Goal: Information Seeking & Learning: Learn about a topic

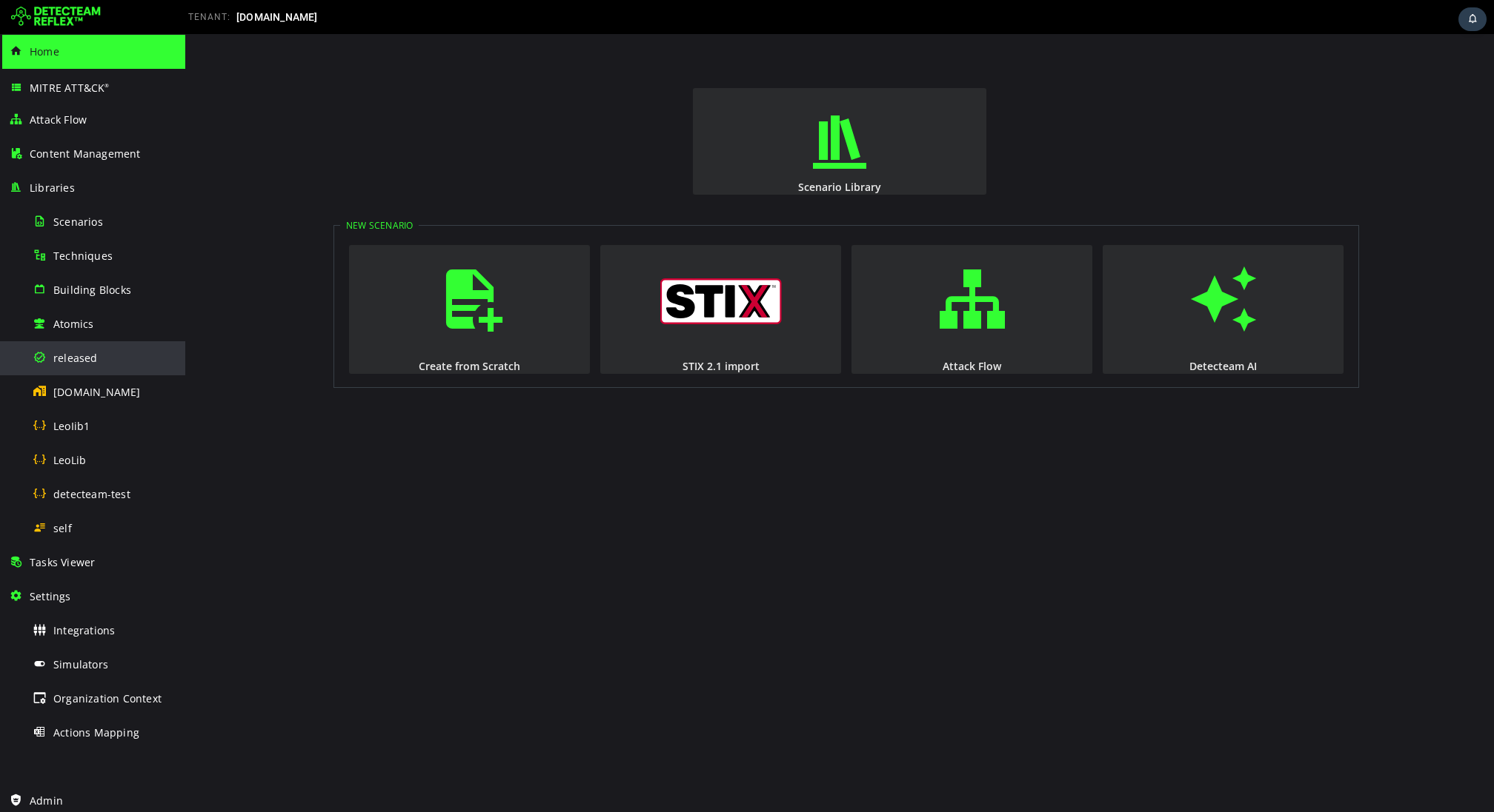
click at [67, 356] on span "released" at bounding box center [75, 358] width 44 height 14
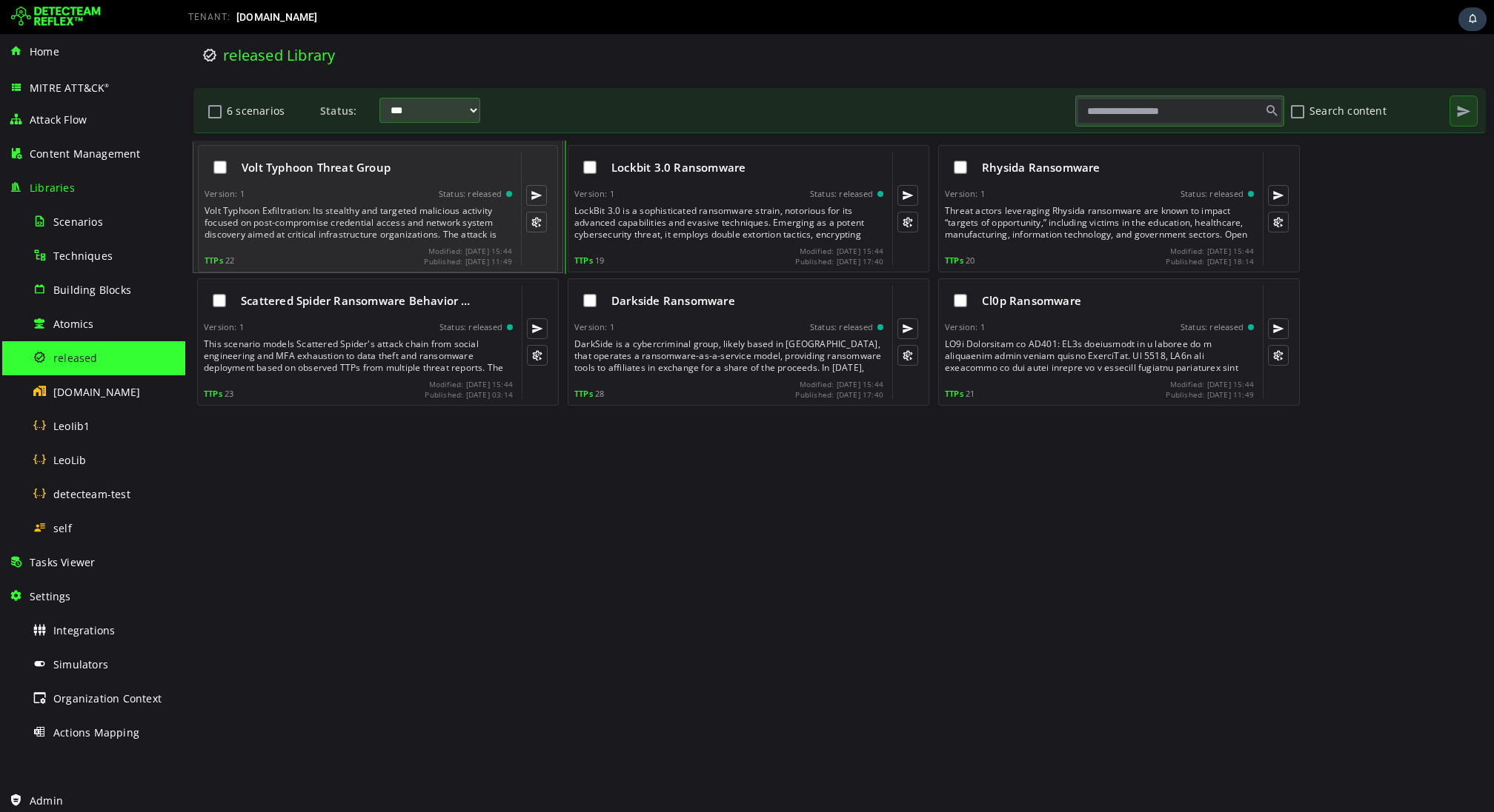
click at [333, 202] on div "Volt Typhoon Threat Group Version: 1 Status: released TTPs 22 Modified: 2025-10…" at bounding box center [358, 209] width 307 height 114
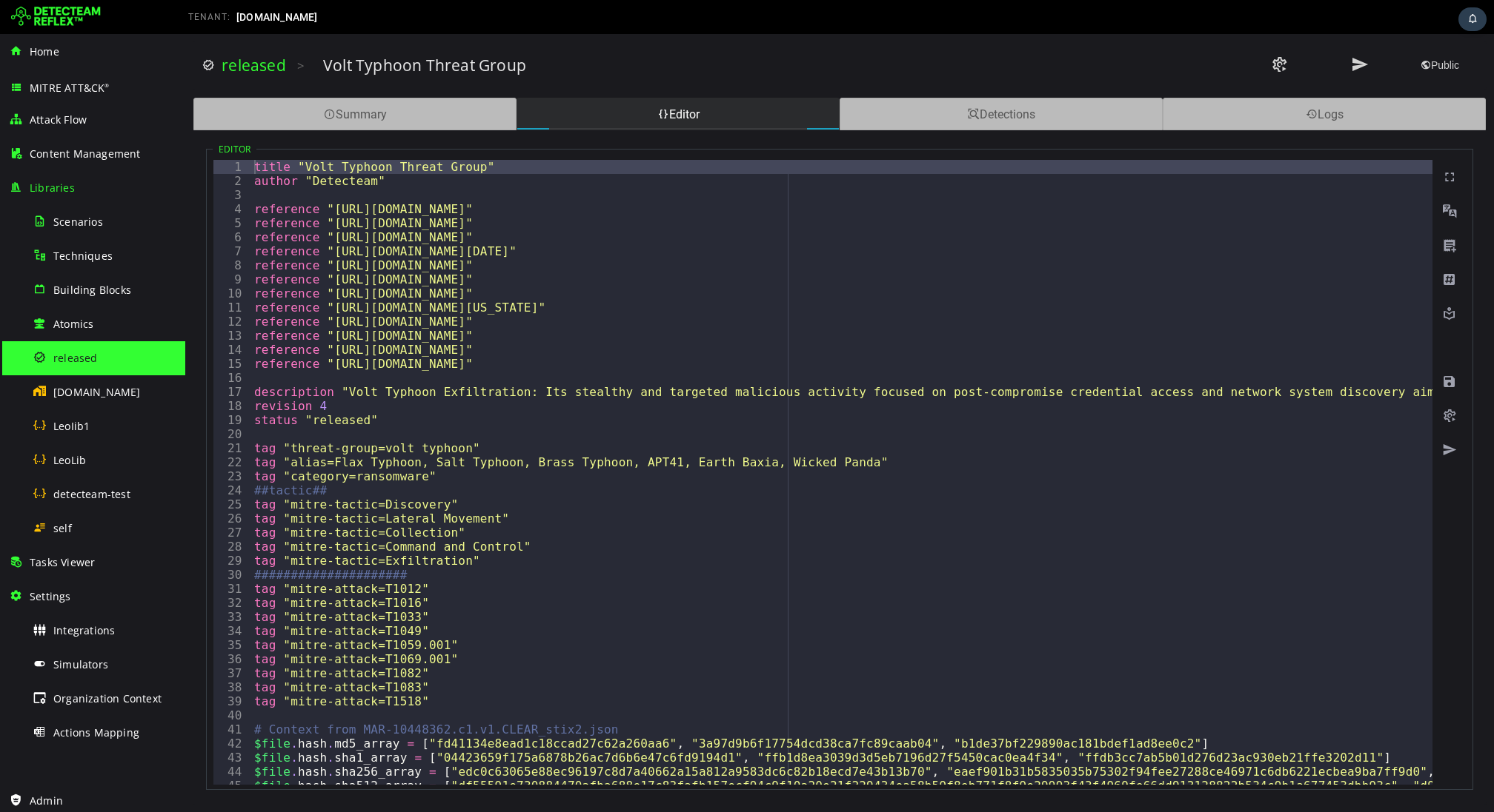
type textarea "**********"
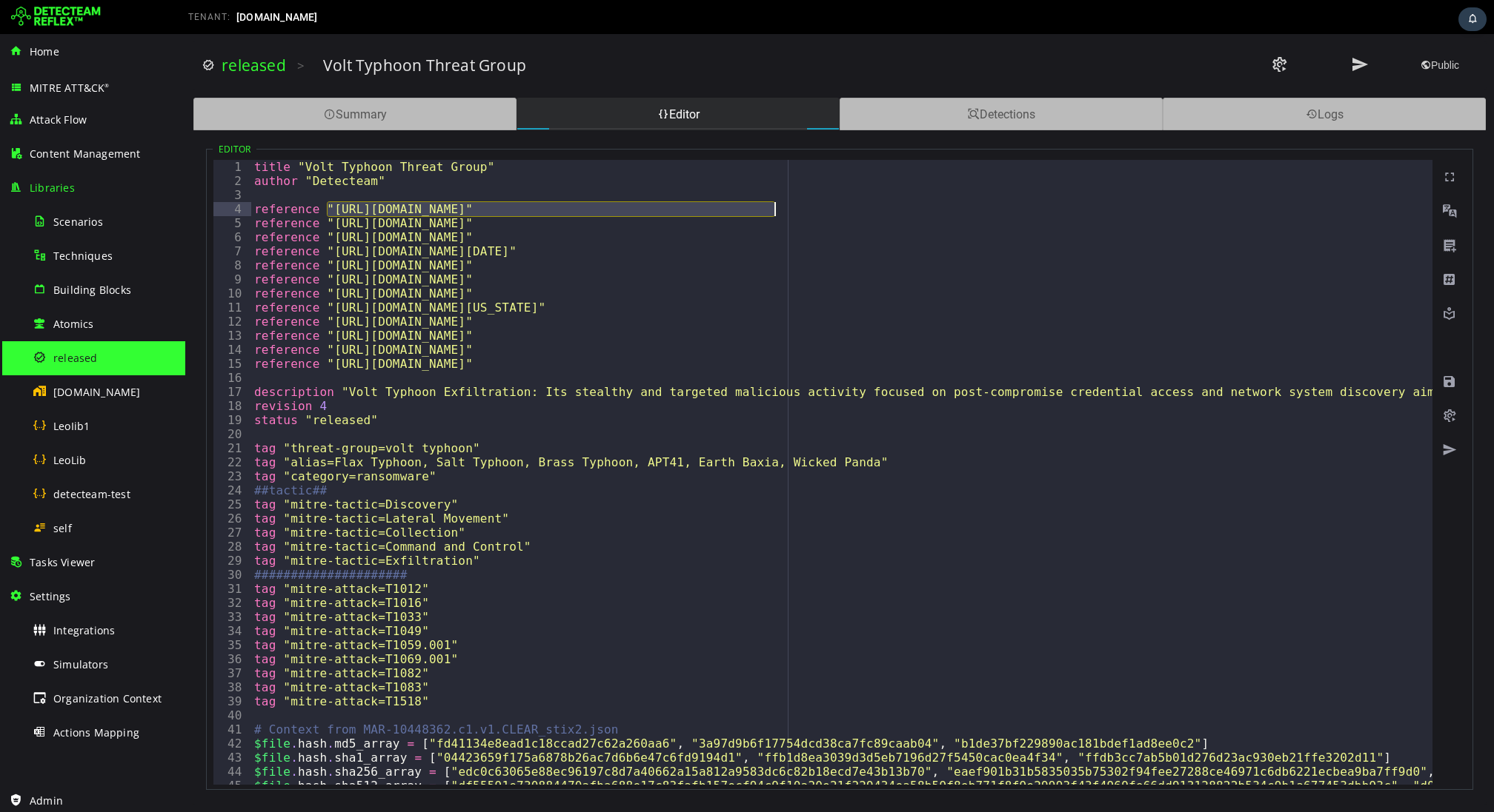
drag, startPoint x: 329, startPoint y: 210, endPoint x: 772, endPoint y: 213, distance: 443.0
click at [99, 54] on div "Home" at bounding box center [92, 51] width 167 height 34
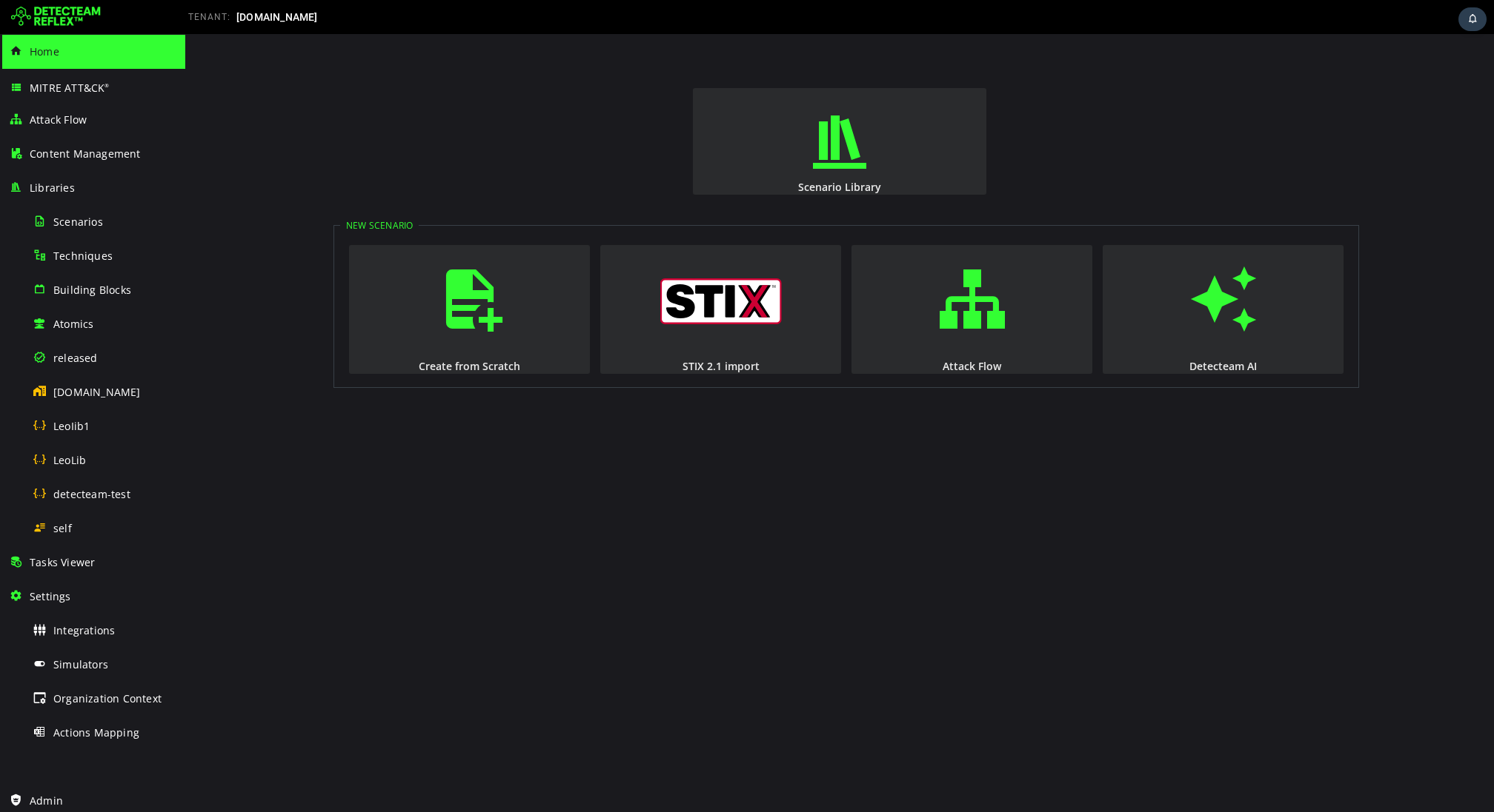
click at [57, 13] on img at bounding box center [56, 16] width 90 height 23
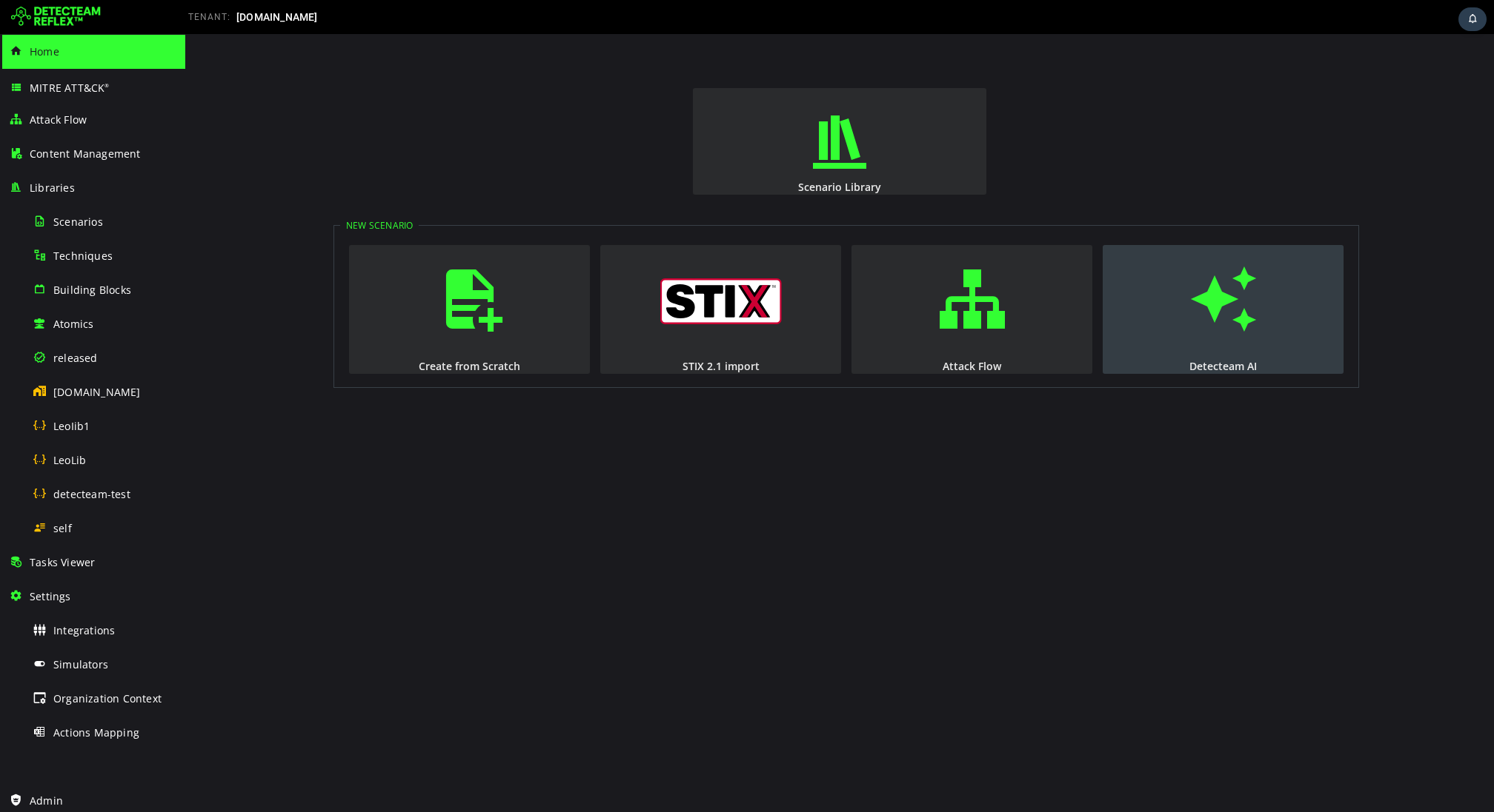
click at [1253, 350] on button "Detecteam AI" at bounding box center [1223, 309] width 241 height 129
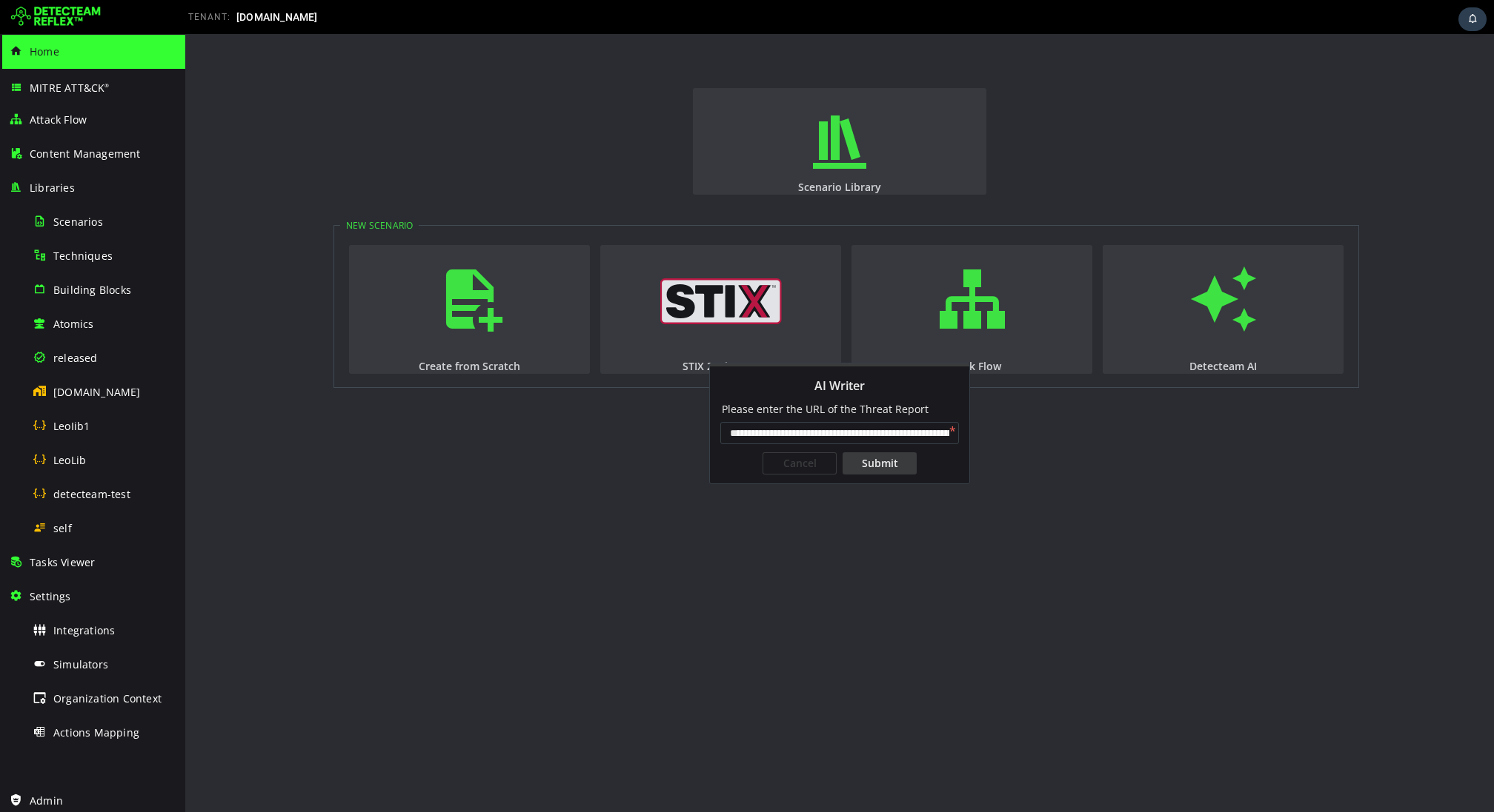
scroll to position [0, 119]
type input "**********"
click at [902, 454] on div "Submit" at bounding box center [880, 464] width 74 height 23
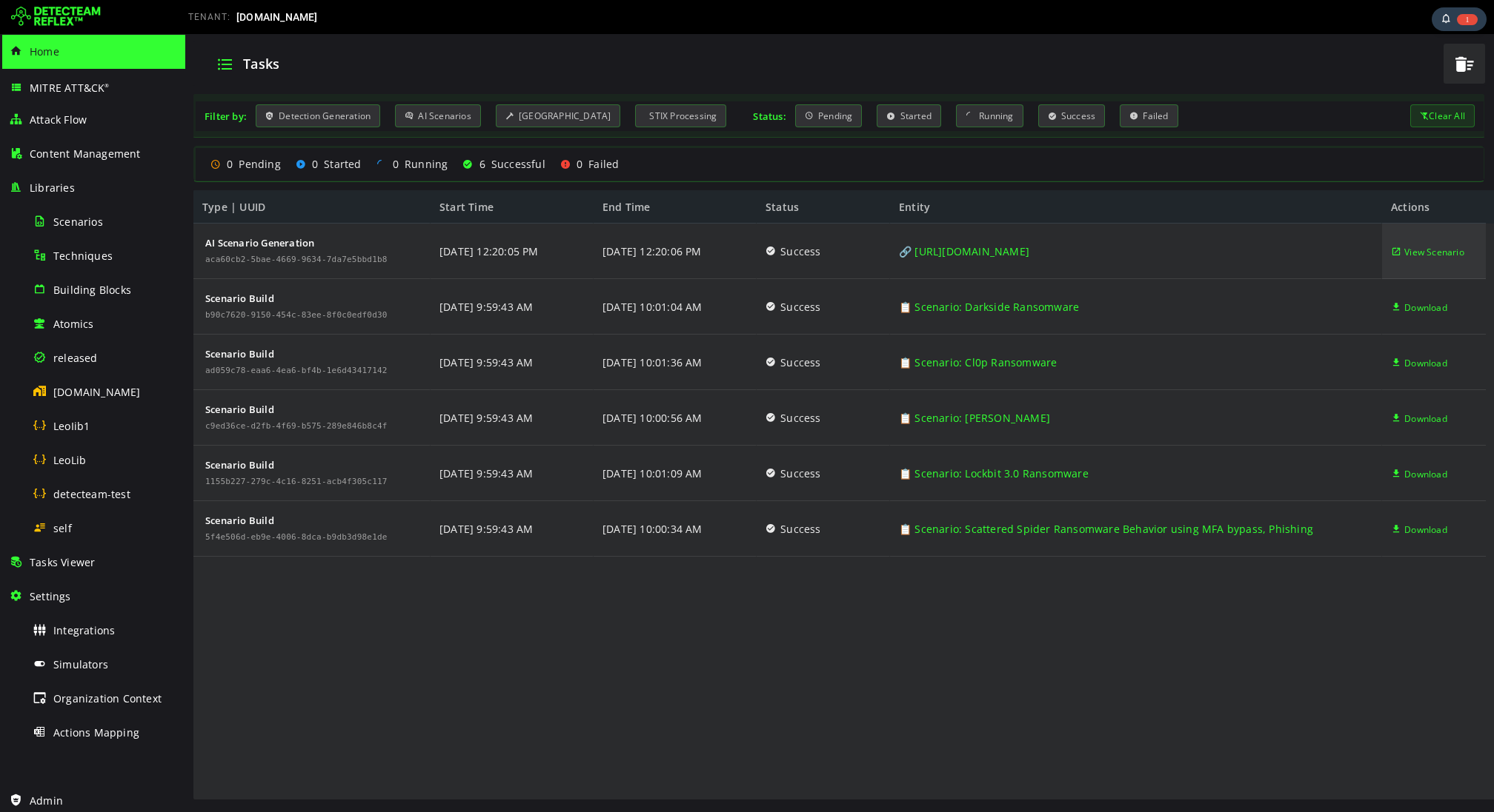
click at [1414, 264] on span "View Scenario" at bounding box center [1433, 252] width 60 height 55
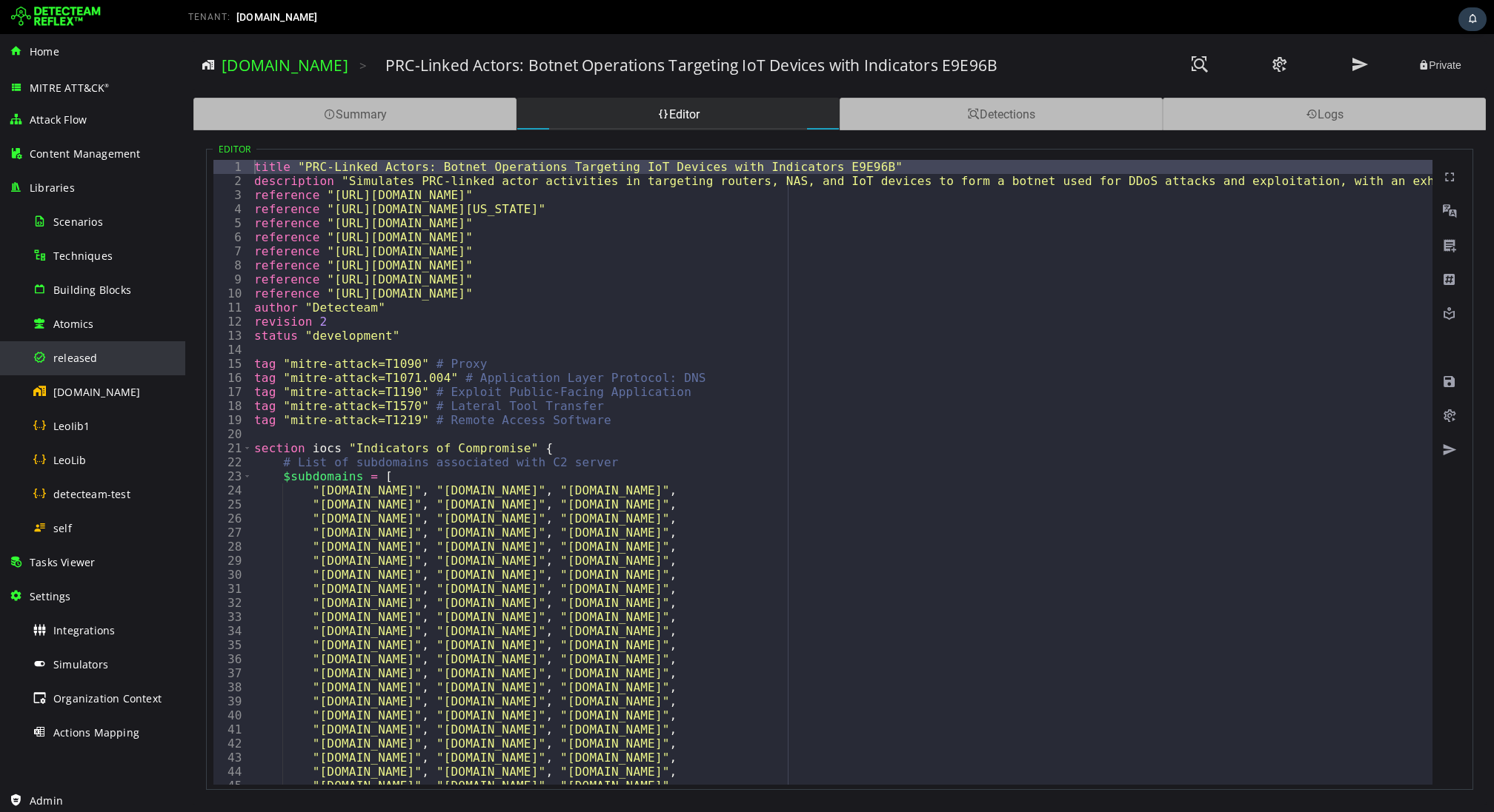
click at [64, 358] on span "released" at bounding box center [75, 358] width 44 height 14
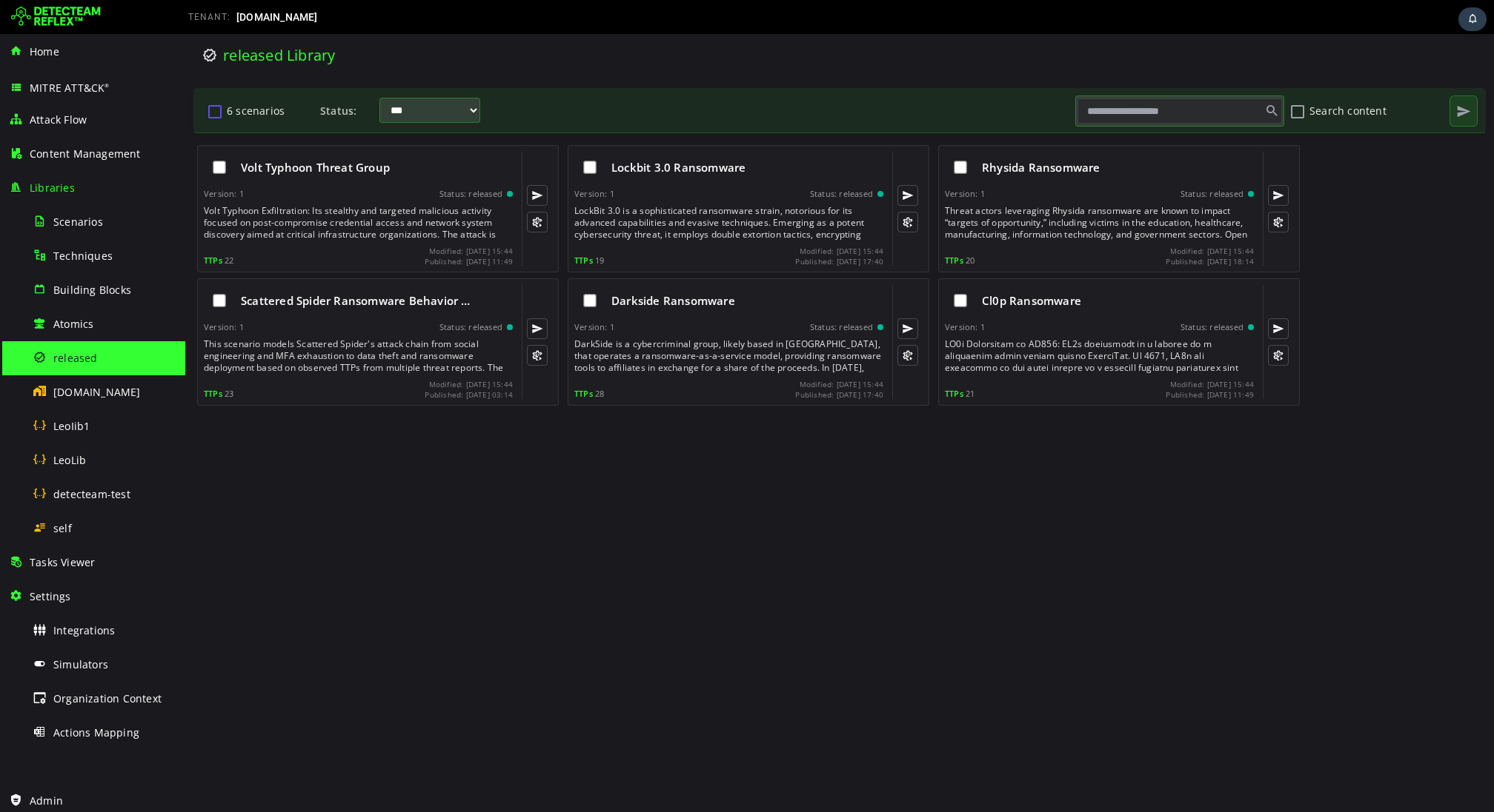
click at [214, 117] on button "6 scenarios" at bounding box center [215, 111] width 18 height 25
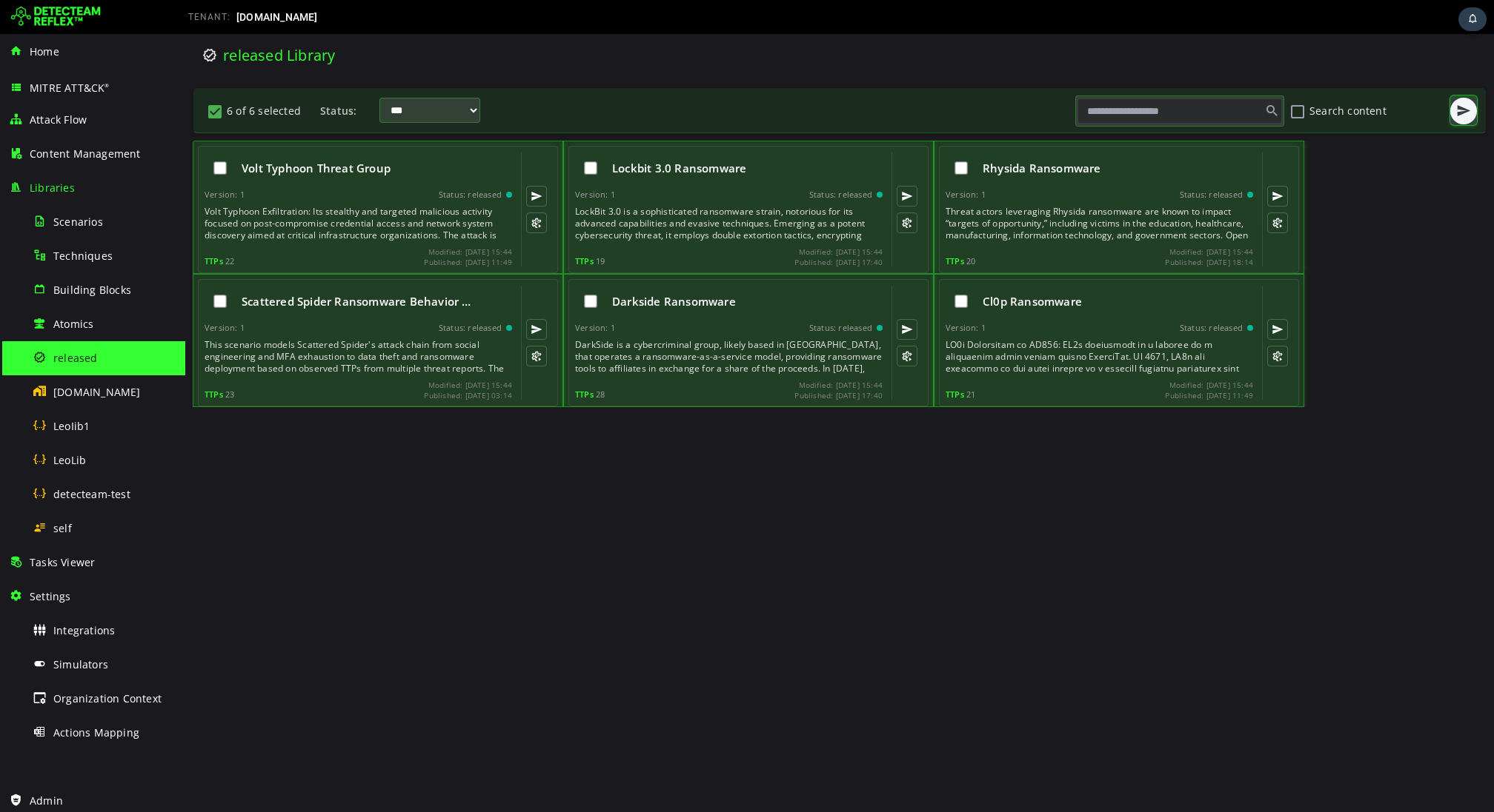
click at [1473, 110] on button "button" at bounding box center [1463, 111] width 27 height 27
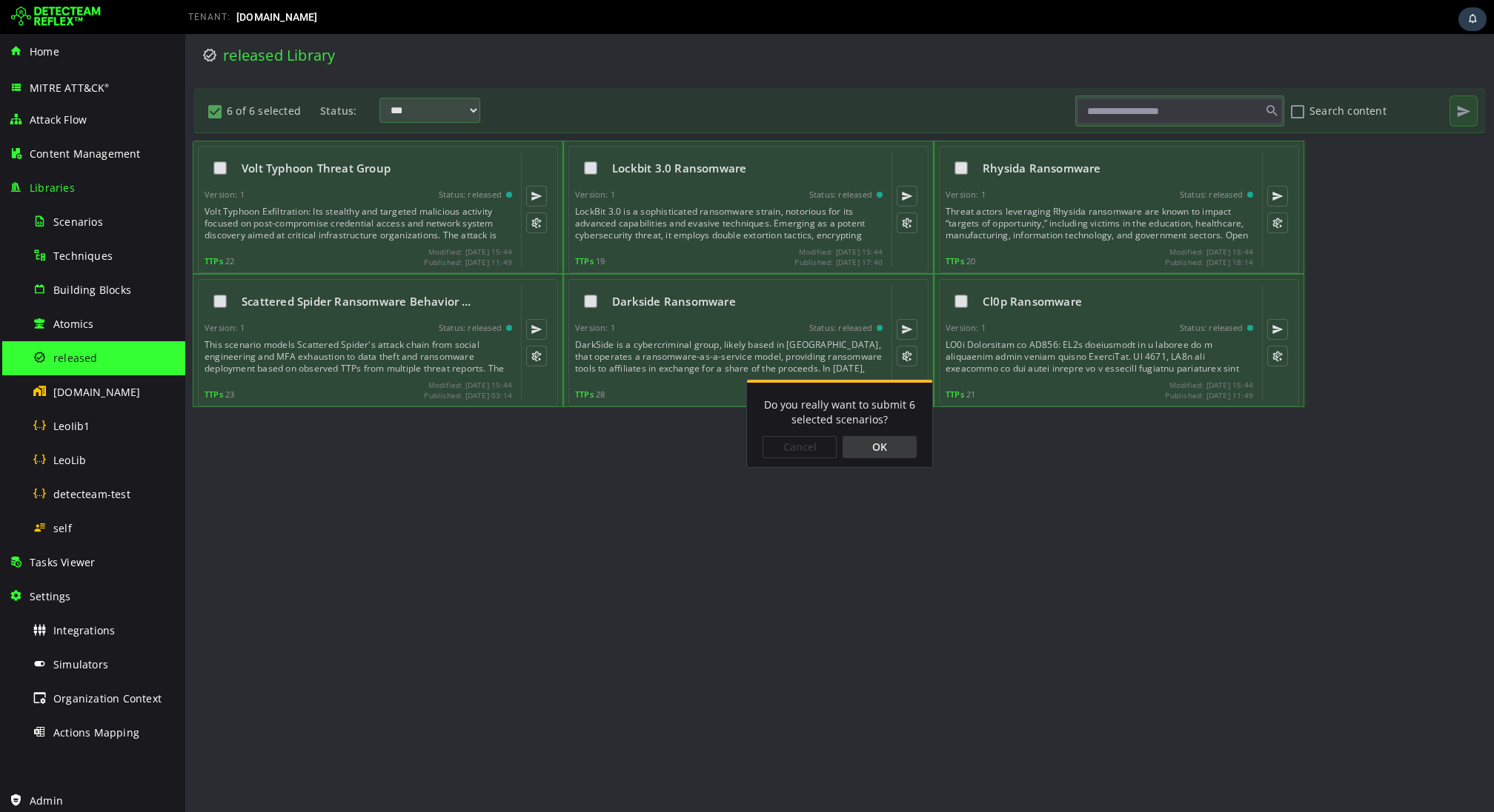
click at [889, 448] on div "OK" at bounding box center [880, 448] width 74 height 23
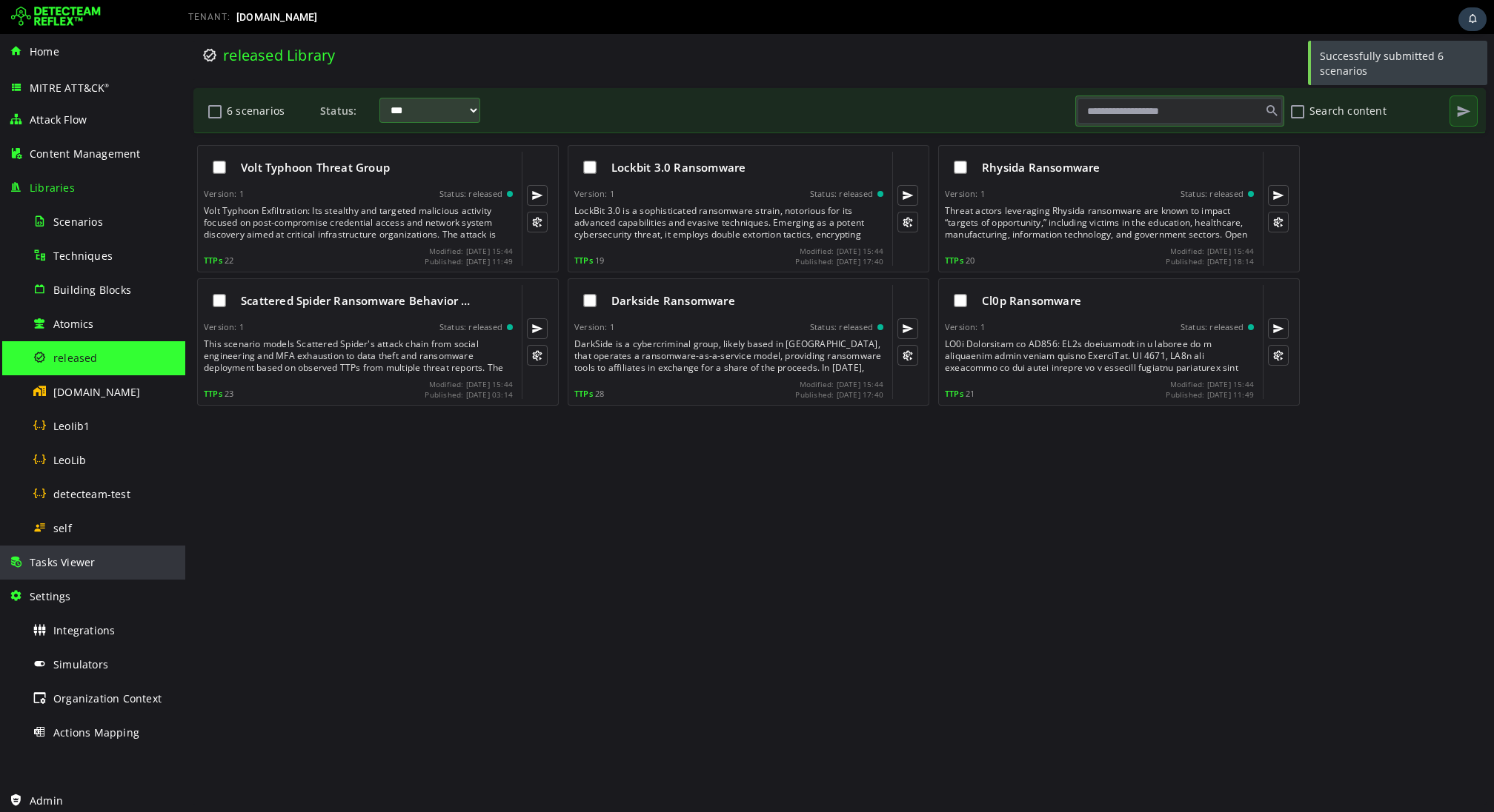
click at [94, 558] on div "Tasks Viewer" at bounding box center [92, 562] width 167 height 34
